Goal: Transaction & Acquisition: Purchase product/service

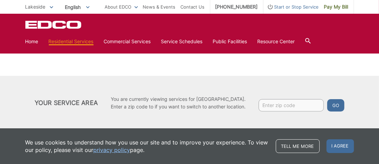
scroll to position [185, 0]
click at [267, 102] on input "Enter zip code" at bounding box center [290, 104] width 65 height 12
type input "92040"
click at [340, 105] on button "Go" at bounding box center [335, 104] width 17 height 12
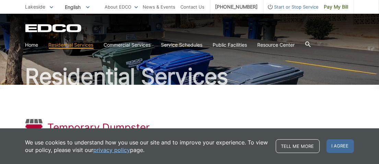
scroll to position [34, 0]
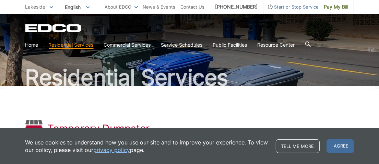
click at [21, 45] on div "EDCO Logo Home Residential Services Curbside Pickup Recycling Organic Recycling…" at bounding box center [189, 33] width 379 height 38
click at [34, 47] on link "Home" at bounding box center [31, 45] width 13 height 8
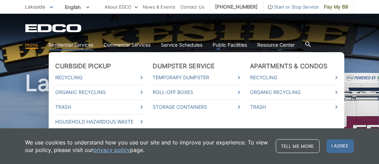
click at [65, 52] on ul "Curbside Pickup Recycling Organic Recycling Trash Household Hazardous Waste Bul…" at bounding box center [196, 101] width 295 height 98
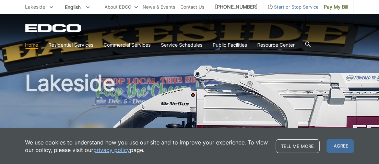
drag, startPoint x: 339, startPoint y: 145, endPoint x: 319, endPoint y: 143, distance: 19.7
click at [339, 145] on iframe at bounding box center [356, 147] width 34 height 33
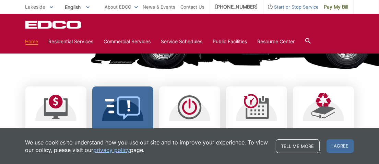
scroll to position [206, 0]
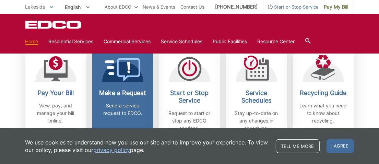
click at [125, 95] on h2 "Make a Request" at bounding box center [122, 93] width 51 height 8
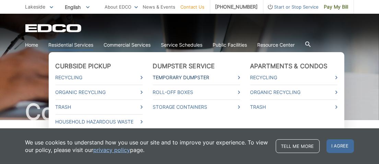
click at [206, 77] on link "Temporary Dumpster" at bounding box center [196, 78] width 87 height 8
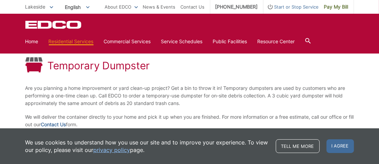
scroll to position [82, 0]
